Goal: Information Seeking & Learning: Learn about a topic

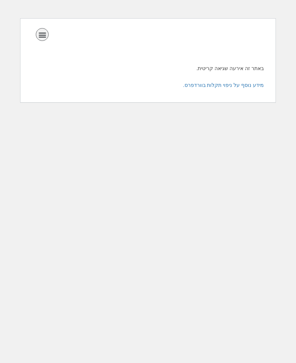
click at [46, 35] on icon "כפתור פתיחת תפריט" at bounding box center [42, 35] width 8 height 8
click at [40, 43] on div "الصفحة الرئيسية الصف الأول الصف الثاني الصف الثالث الصف الرابع الصف الخامس الصف…" at bounding box center [132, 36] width 193 height 16
click at [39, 34] on icon "כפתור פתיחת תפריט" at bounding box center [42, 35] width 8 height 8
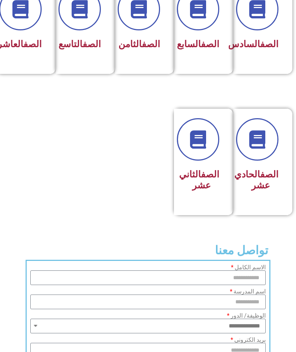
scroll to position [371, 0]
click at [265, 163] on link at bounding box center [257, 139] width 47 height 47
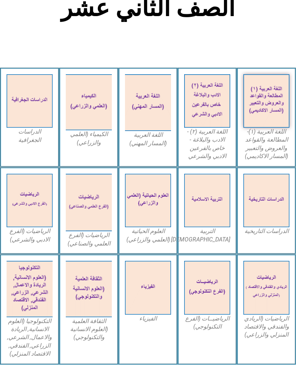
scroll to position [162, 0]
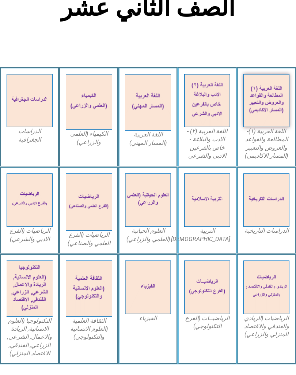
click at [275, 127] on img at bounding box center [266, 101] width 46 height 54
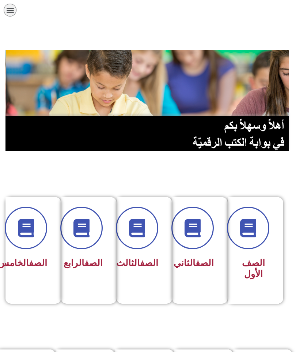
scroll to position [371, 0]
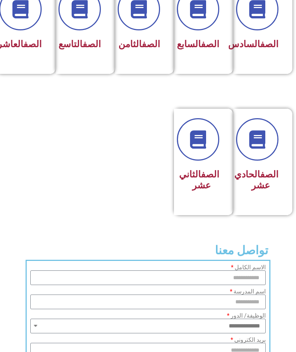
click at [291, 155] on div "الصف الحادي عشر" at bounding box center [262, 162] width 59 height 106
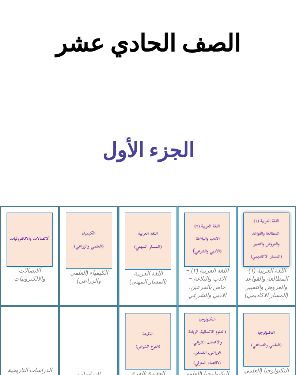
scroll to position [126, 0]
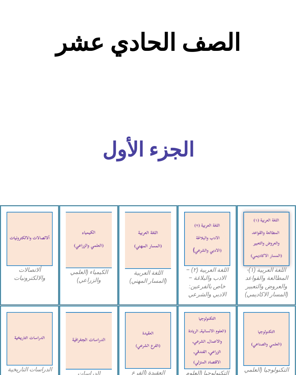
click at [272, 246] on img at bounding box center [266, 239] width 46 height 54
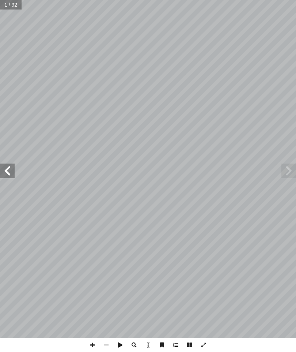
click at [5, 174] on span at bounding box center [7, 170] width 15 height 15
click at [4, 175] on span at bounding box center [7, 170] width 15 height 15
click at [7, 6] on input "text" at bounding box center [13, 5] width 27 height 10
type input "**"
click at [4, 174] on span at bounding box center [7, 170] width 15 height 15
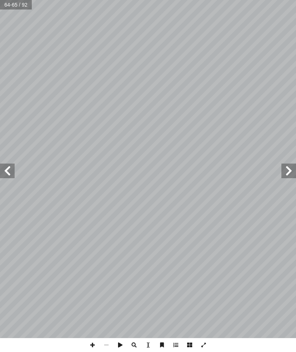
click at [10, 168] on span at bounding box center [7, 170] width 15 height 15
